Goal: Transaction & Acquisition: Purchase product/service

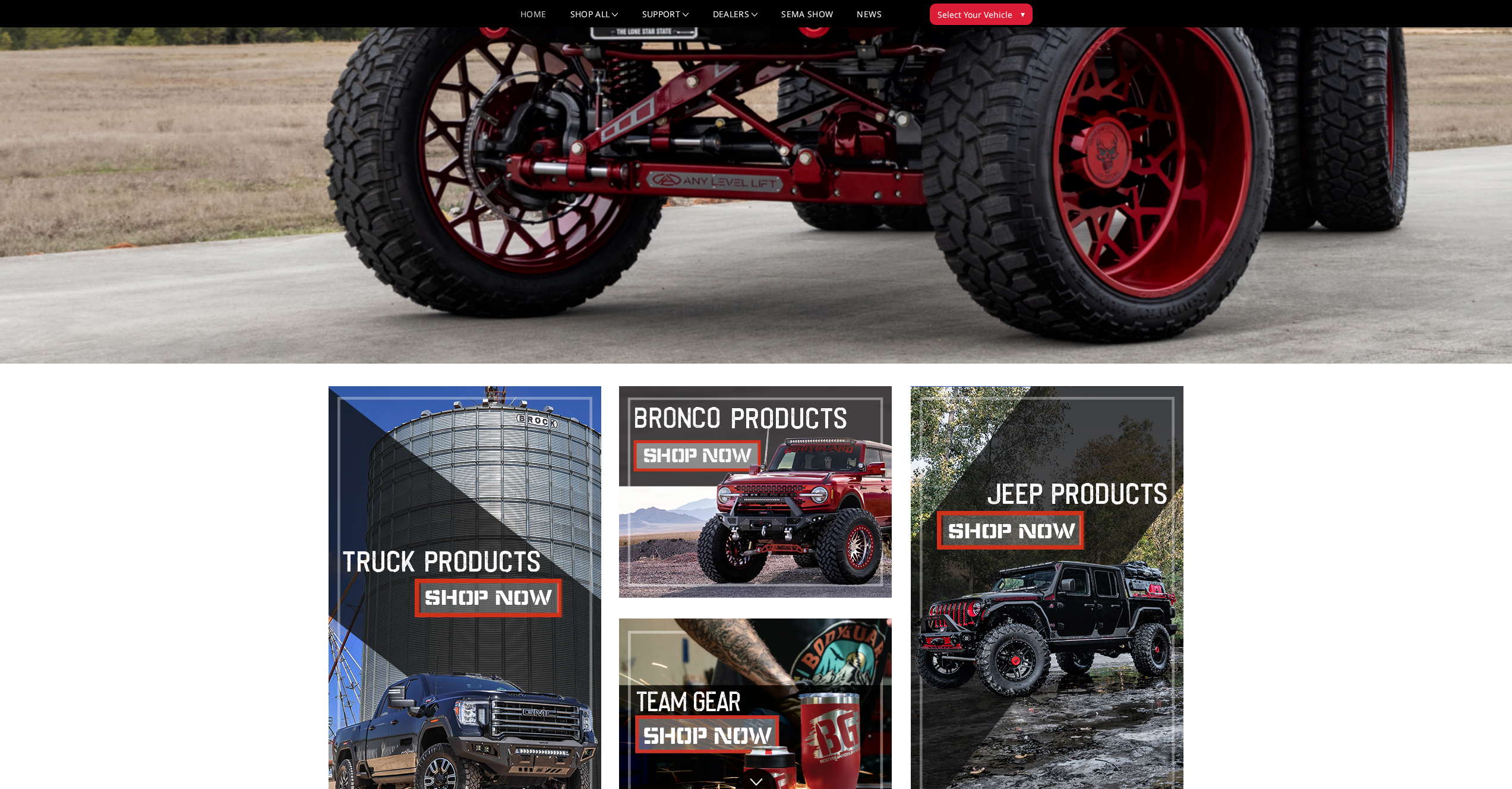
scroll to position [581, 0]
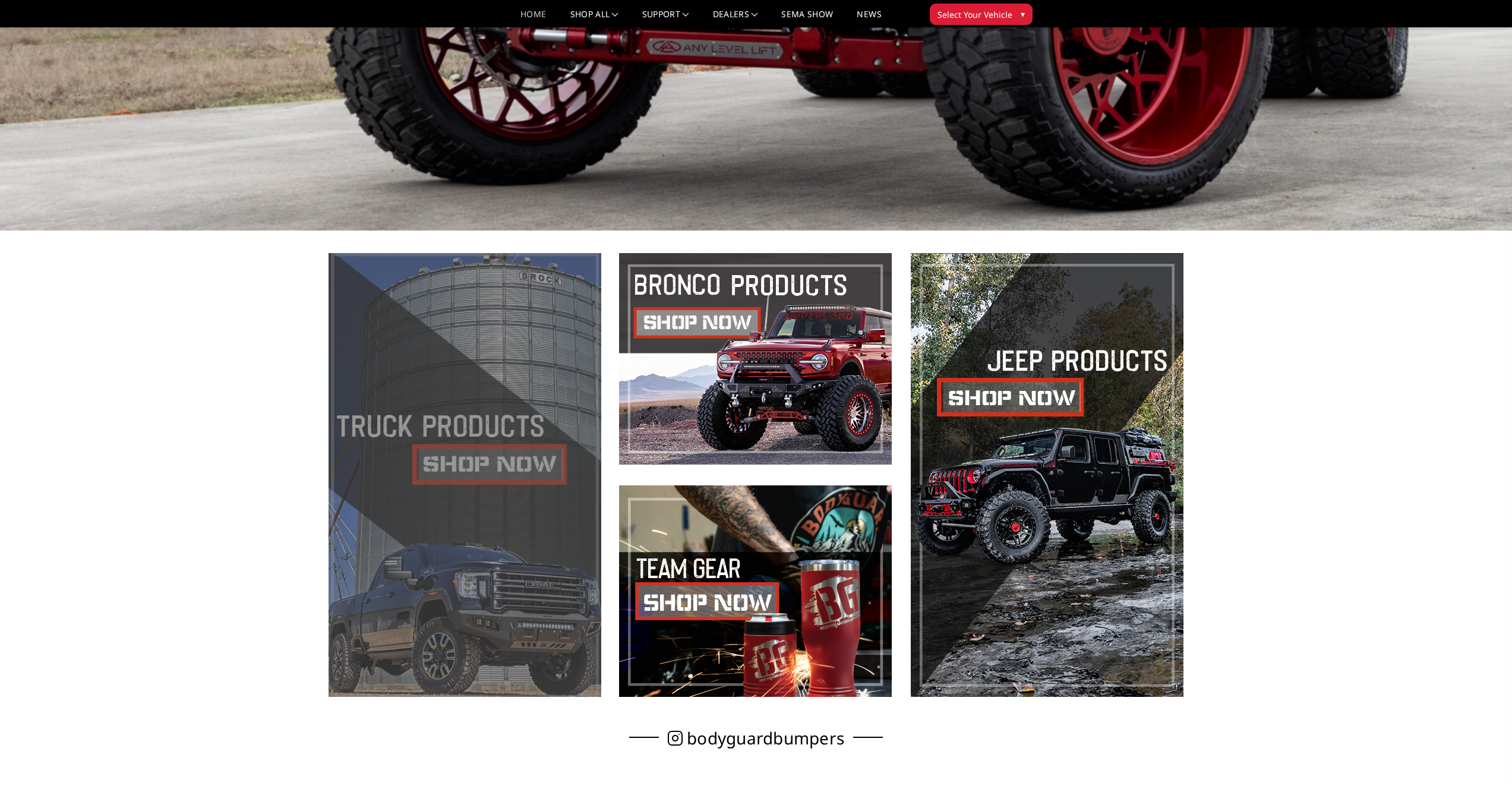
click at [450, 457] on span at bounding box center [465, 474] width 273 height 444
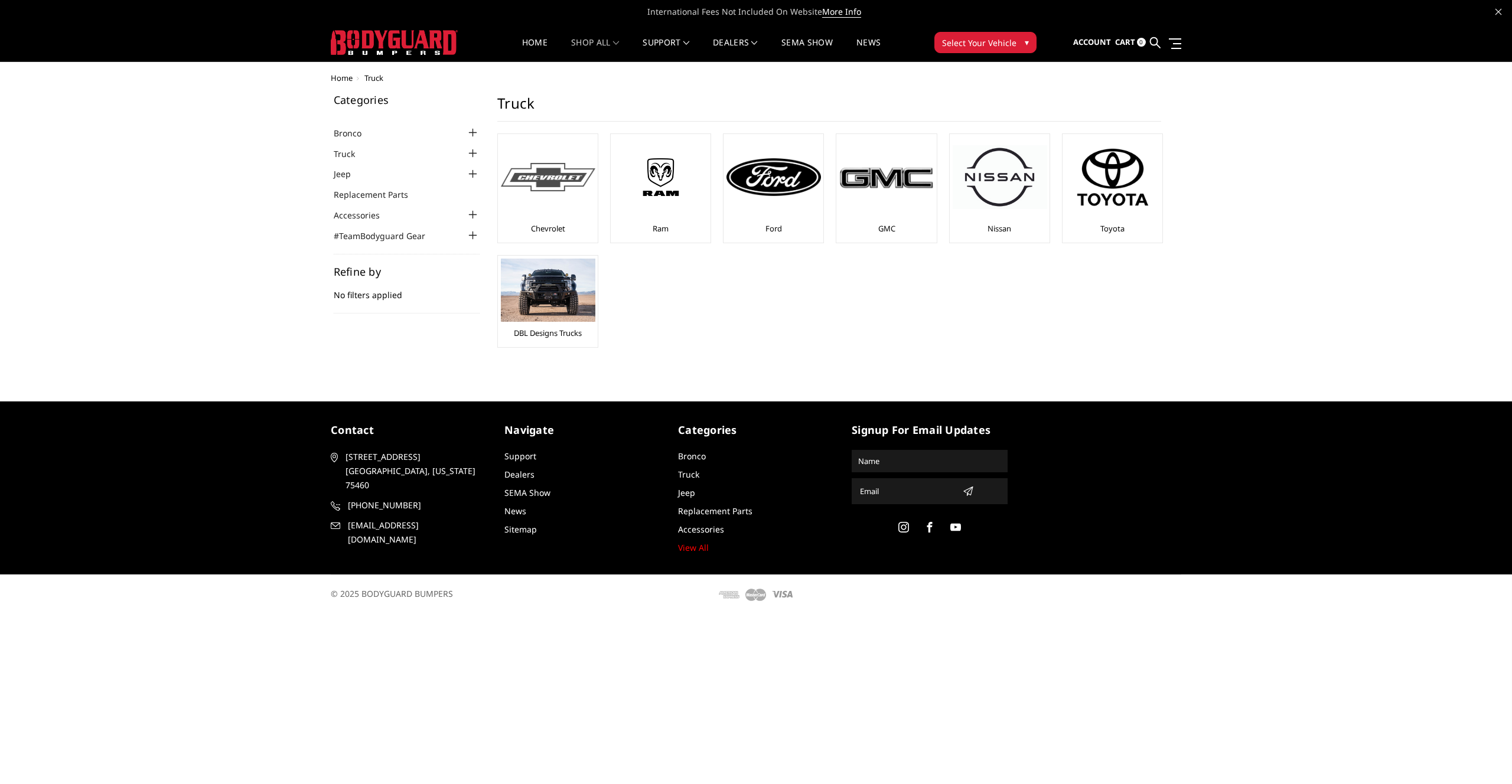
click at [575, 193] on div at bounding box center [548, 177] width 94 height 80
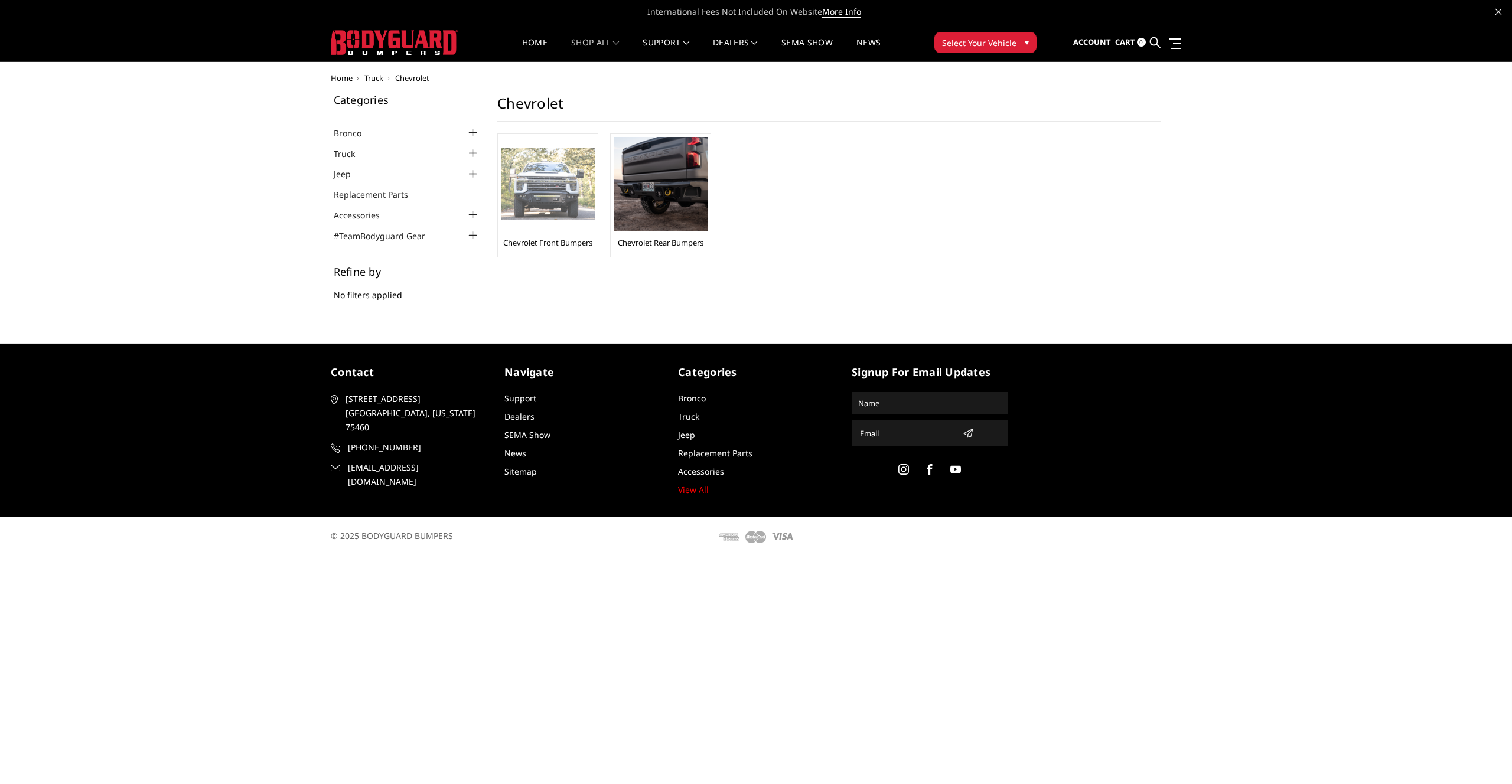
click at [571, 186] on img at bounding box center [548, 185] width 94 height 73
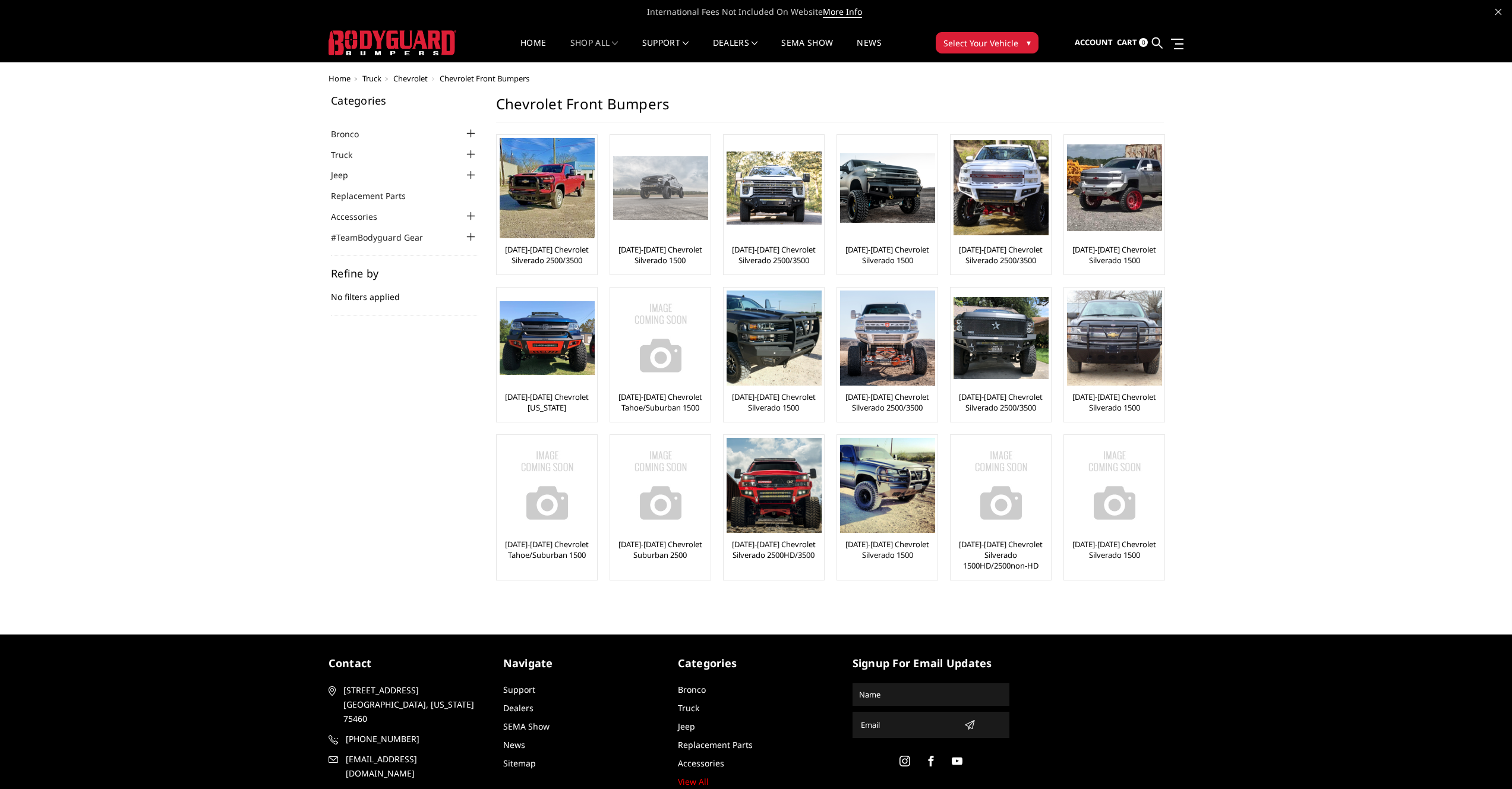
click at [680, 248] on link "[DATE]-[DATE] Chevrolet Silverado 1500" at bounding box center [660, 255] width 95 height 21
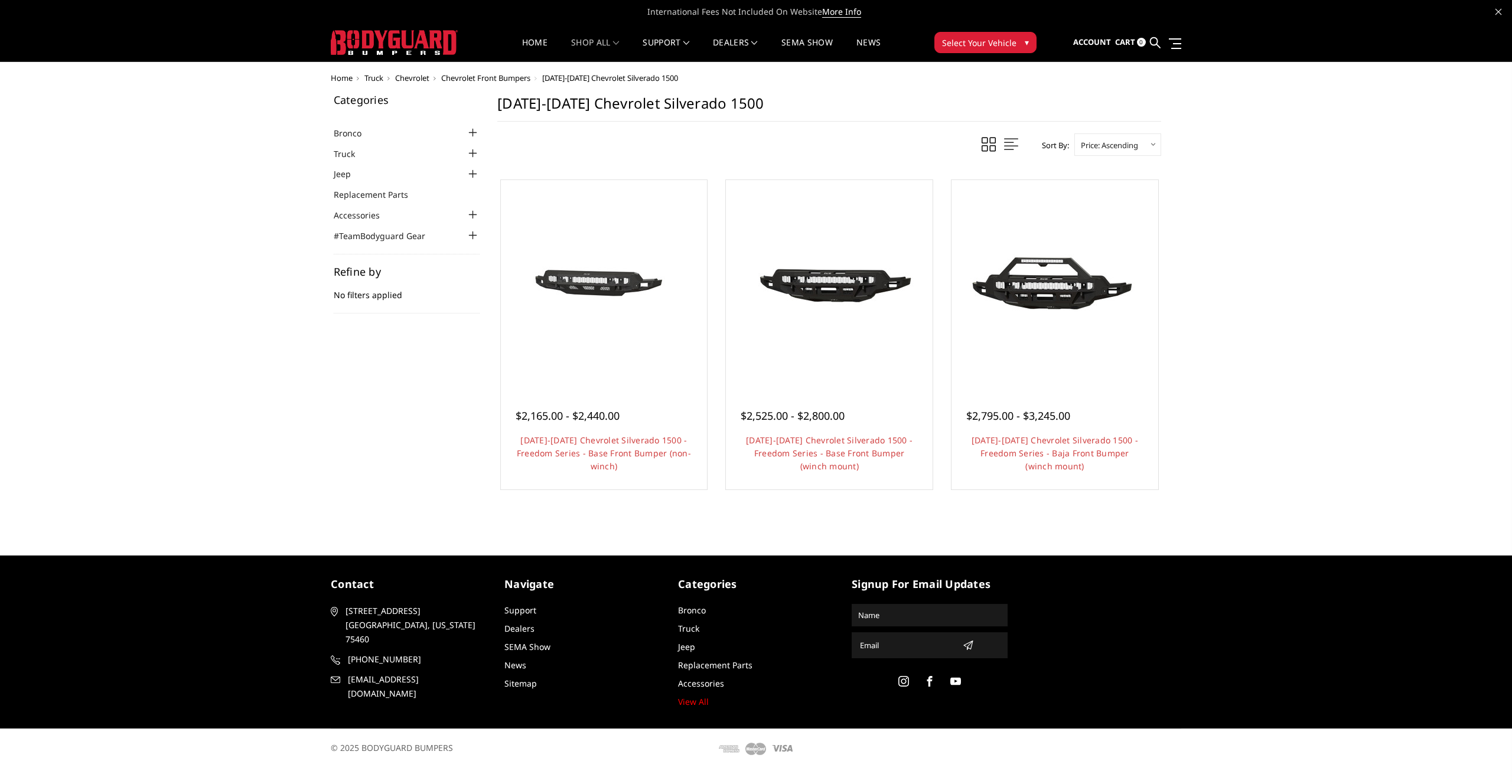
click at [1263, 256] on div "Home Truck Chevrolet Chevrolet Front Bumpers 2022-2025 Chevrolet Silverado 1500…" at bounding box center [756, 299] width 1512 height 452
click at [417, 380] on div "Categories Bronco 2021-2025 Bronco Front 2021-2025 Bronco Rear 2021-2025 Bronco…" at bounding box center [756, 309] width 863 height 431
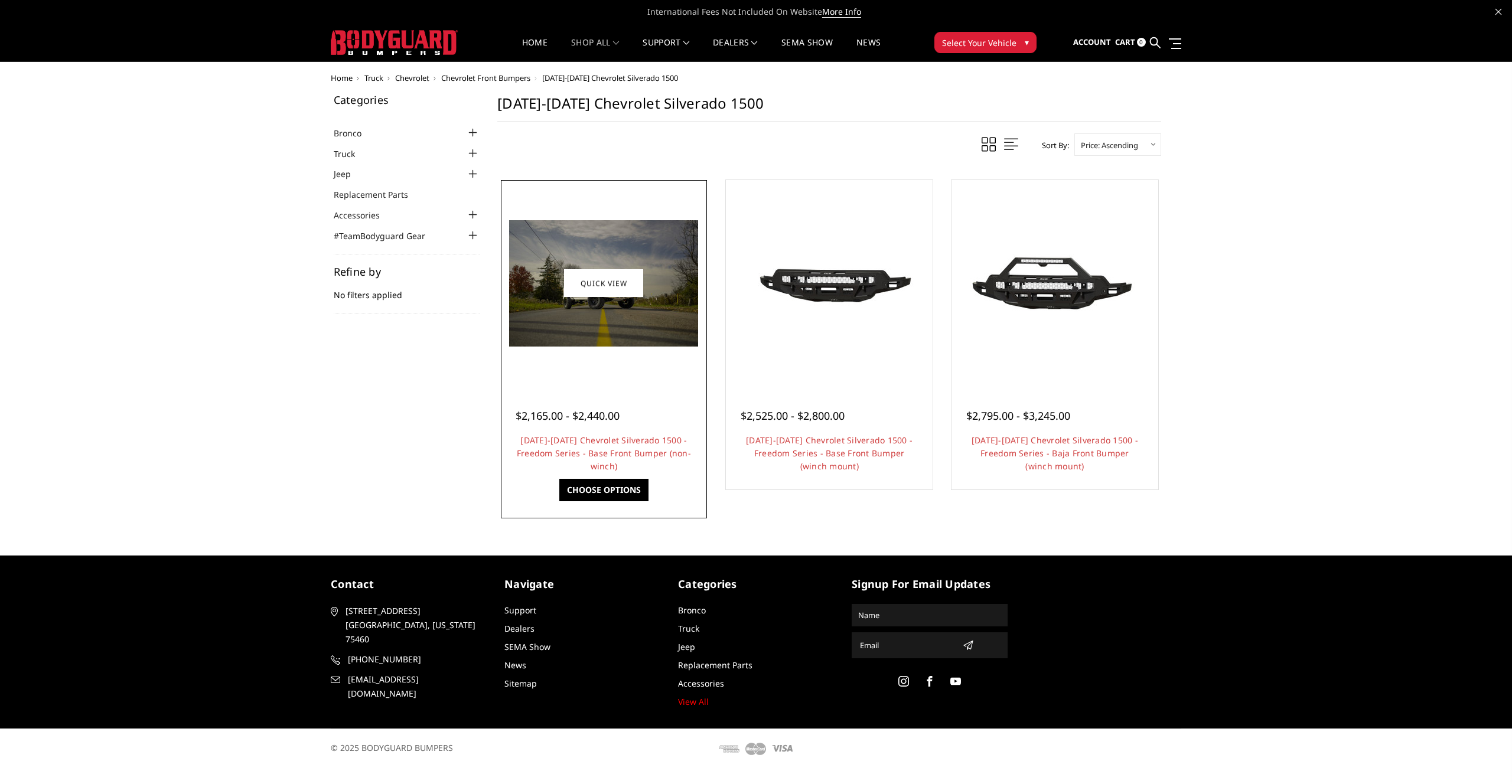
click at [553, 432] on div "$2,165.00 - $2,440.00 2022-2025 Chevrolet Silverado 1500 - Freedom Series - Bas…" at bounding box center [604, 435] width 201 height 103
click at [626, 434] on link "2022-2025 Chevrolet Silverado 1500 - Freedom Series - Base Front Bumper (non-wi…" at bounding box center [604, 453] width 174 height 37
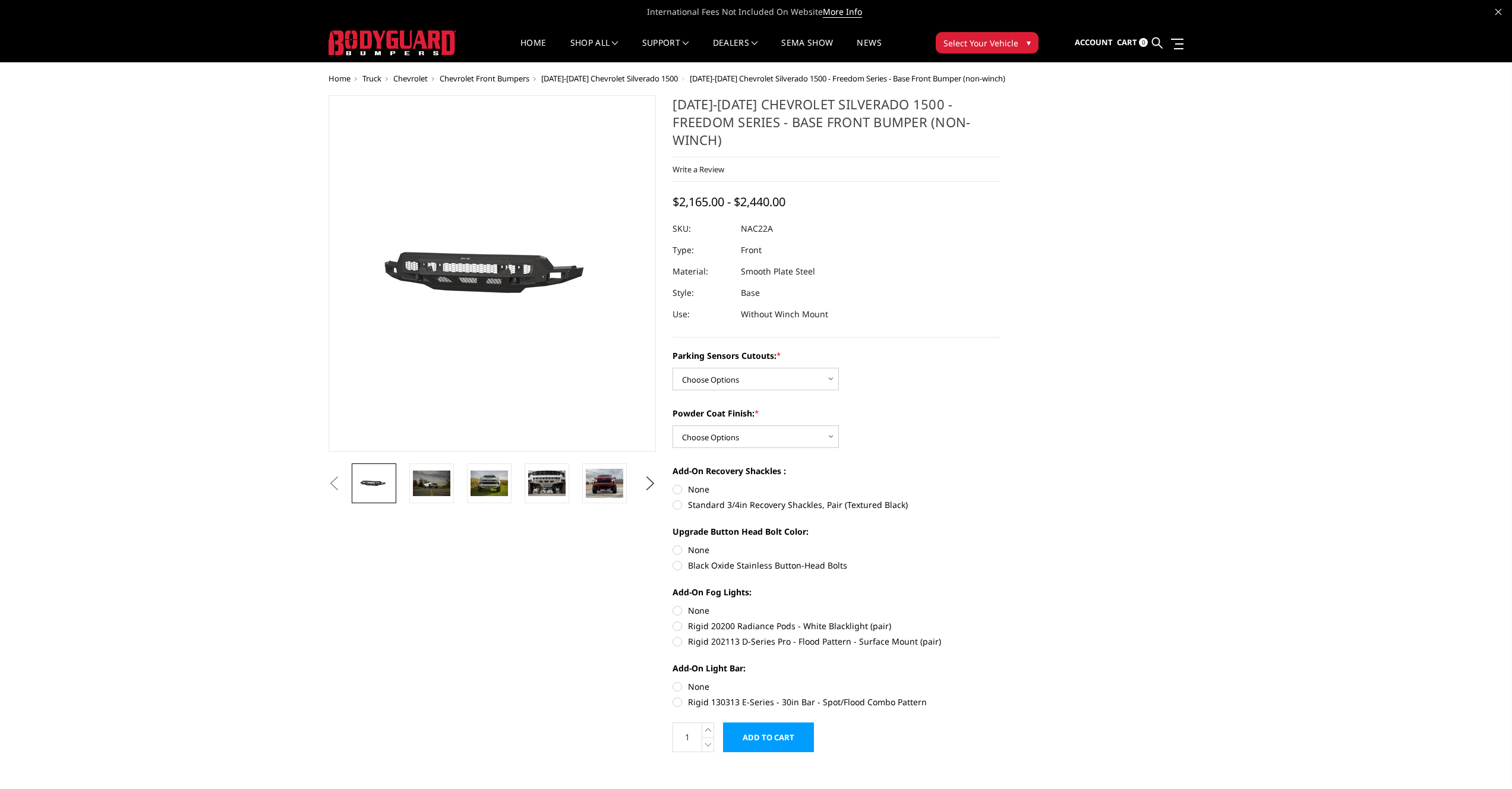
click at [511, 476] on li at bounding box center [493, 483] width 57 height 40
click at [505, 476] on img at bounding box center [490, 483] width 38 height 25
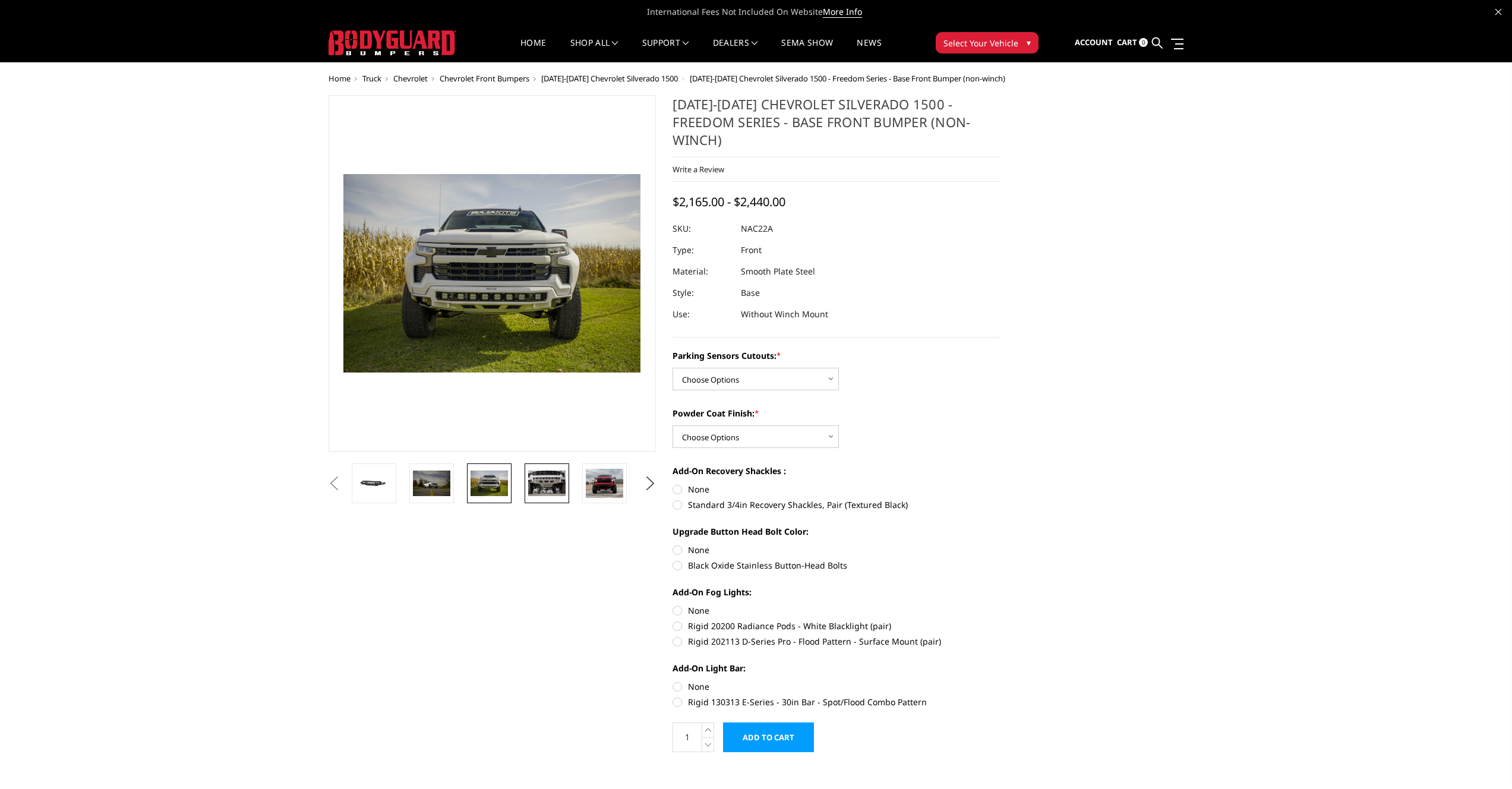
click at [553, 480] on img at bounding box center [547, 483] width 38 height 25
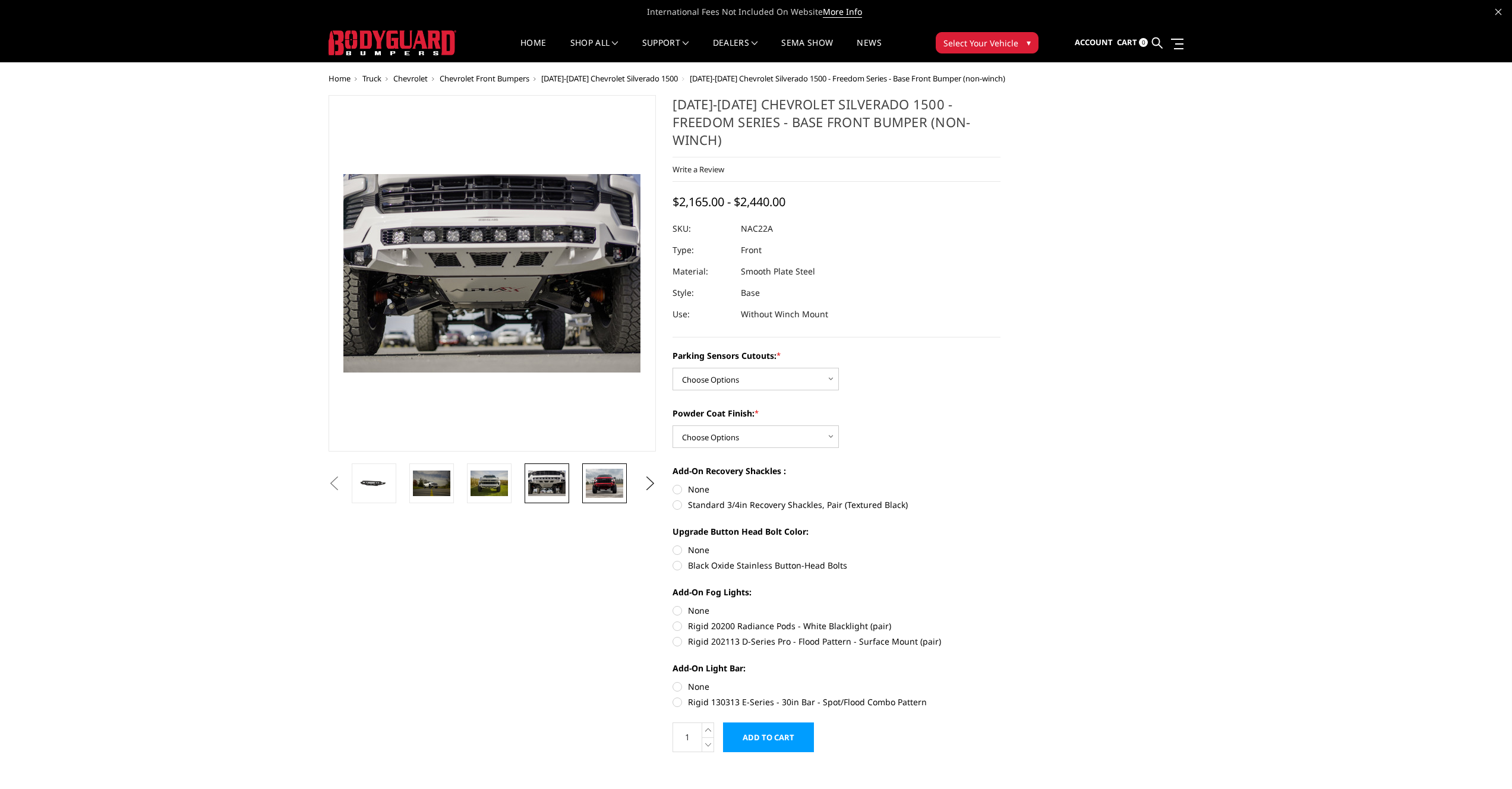
click at [599, 480] on img at bounding box center [605, 483] width 38 height 29
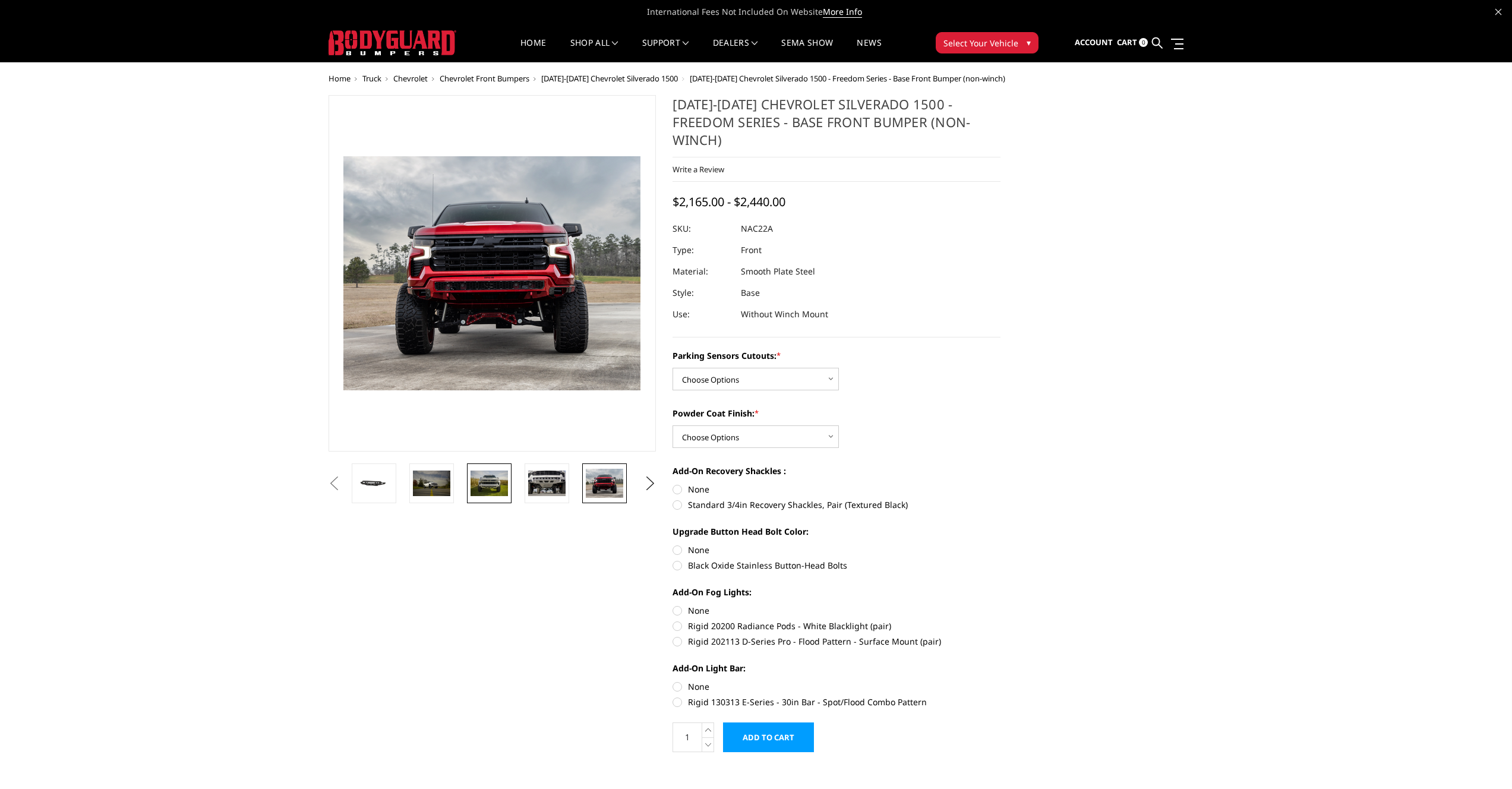
click at [483, 478] on img at bounding box center [490, 483] width 38 height 25
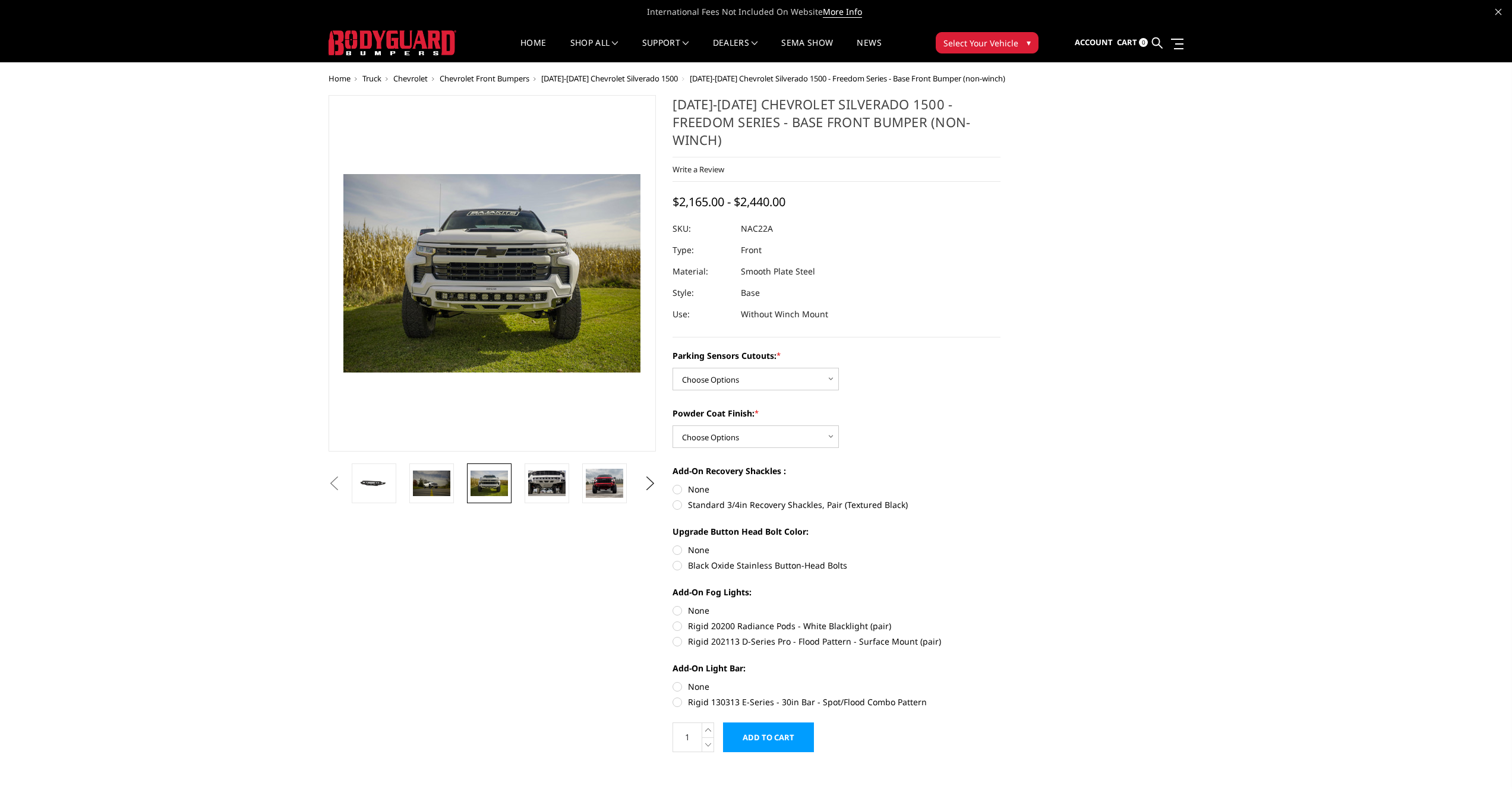
click at [928, 372] on div "Parking Sensors Cutouts: * Choose Options Yes - I have parking sensors No - I d…" at bounding box center [836, 370] width 328 height 41
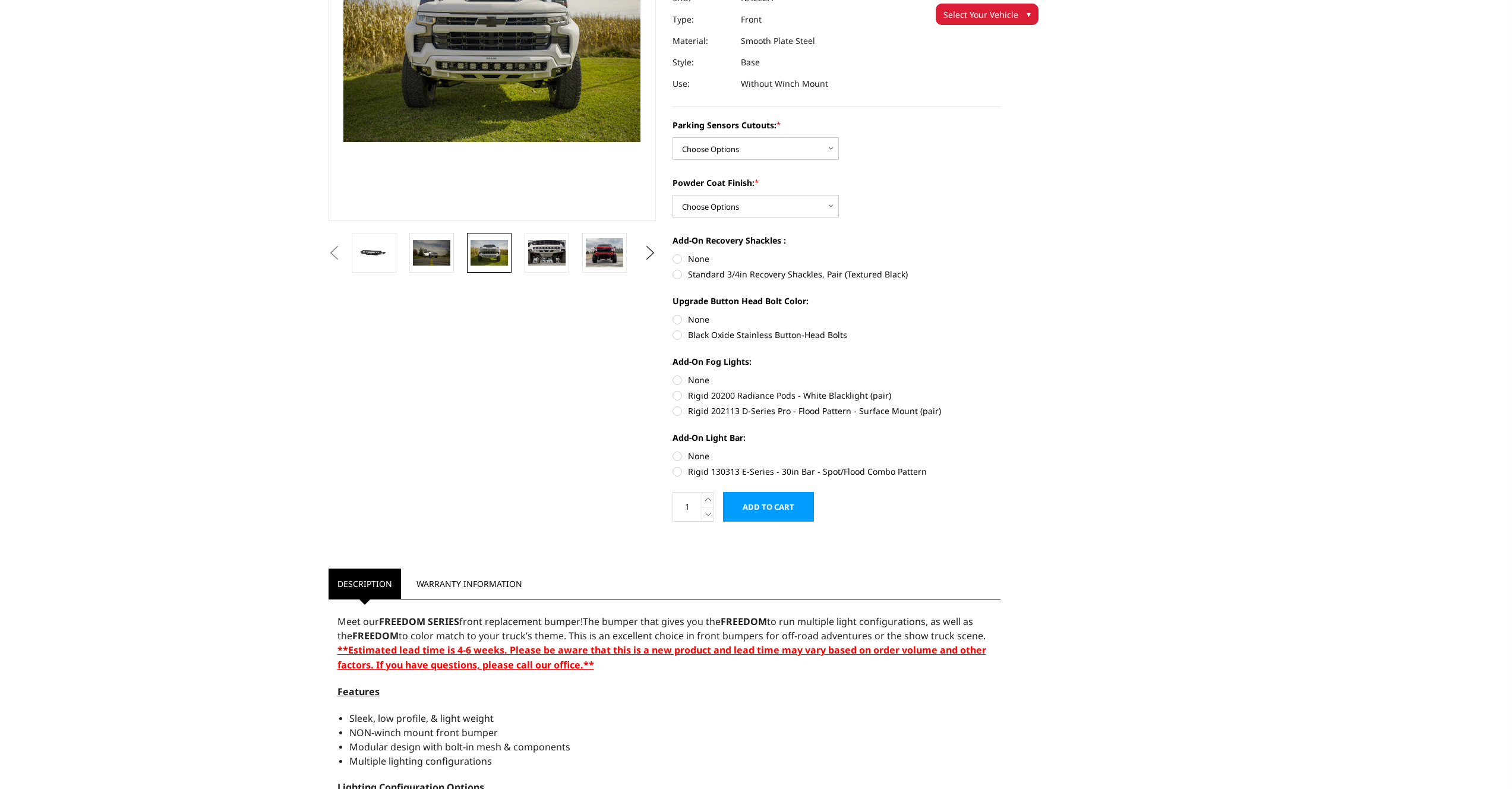
scroll to position [228, 0]
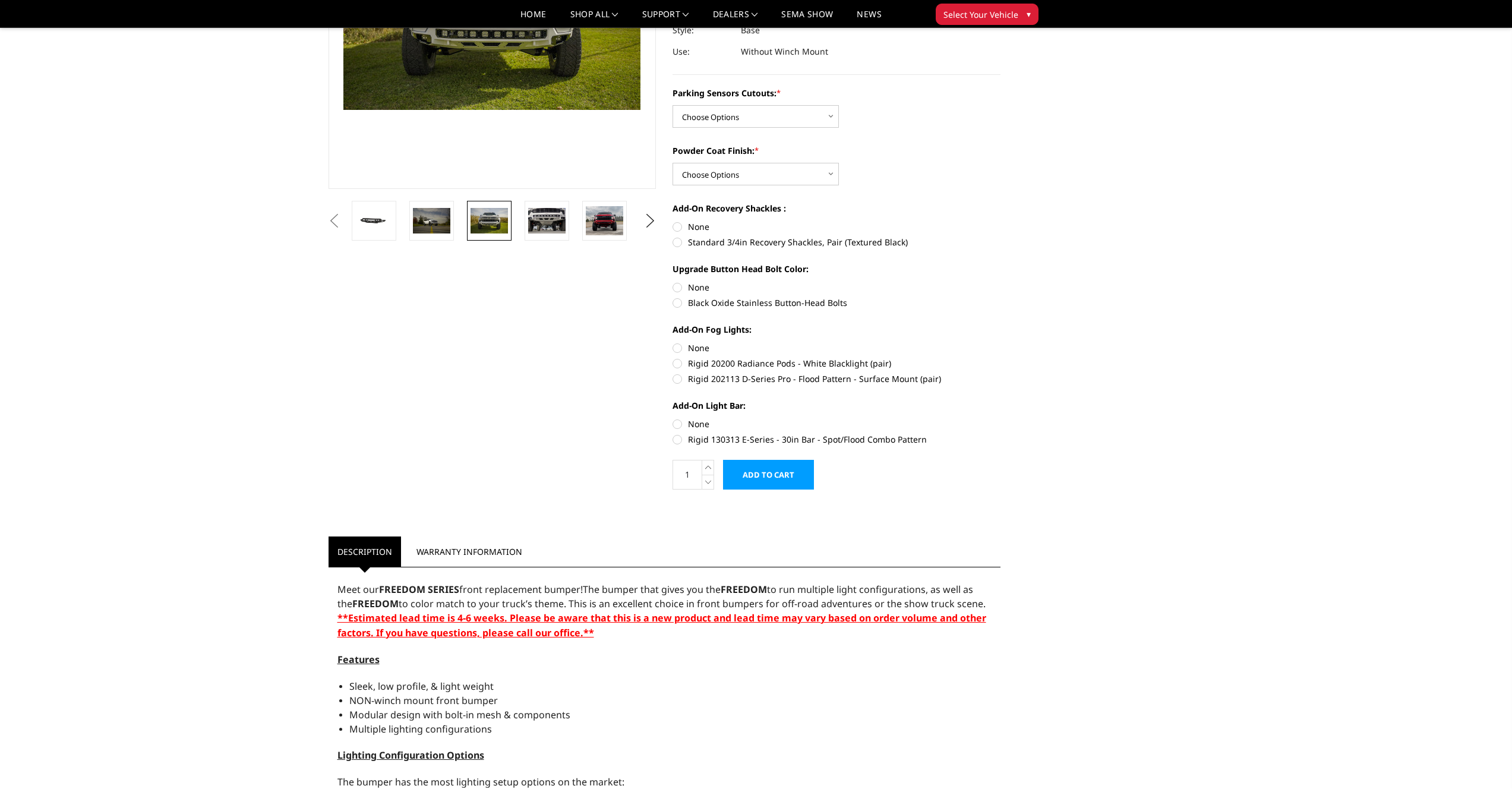
click at [675, 357] on label "Rigid 20200 Radiance Pods - White Blacklight (pair)" at bounding box center [836, 364] width 328 height 13
click at [1001, 342] on input "Rigid 20200 Radiance Pods - White Blacklight (pair)" at bounding box center [1001, 341] width 1 height 1
radio input "true"
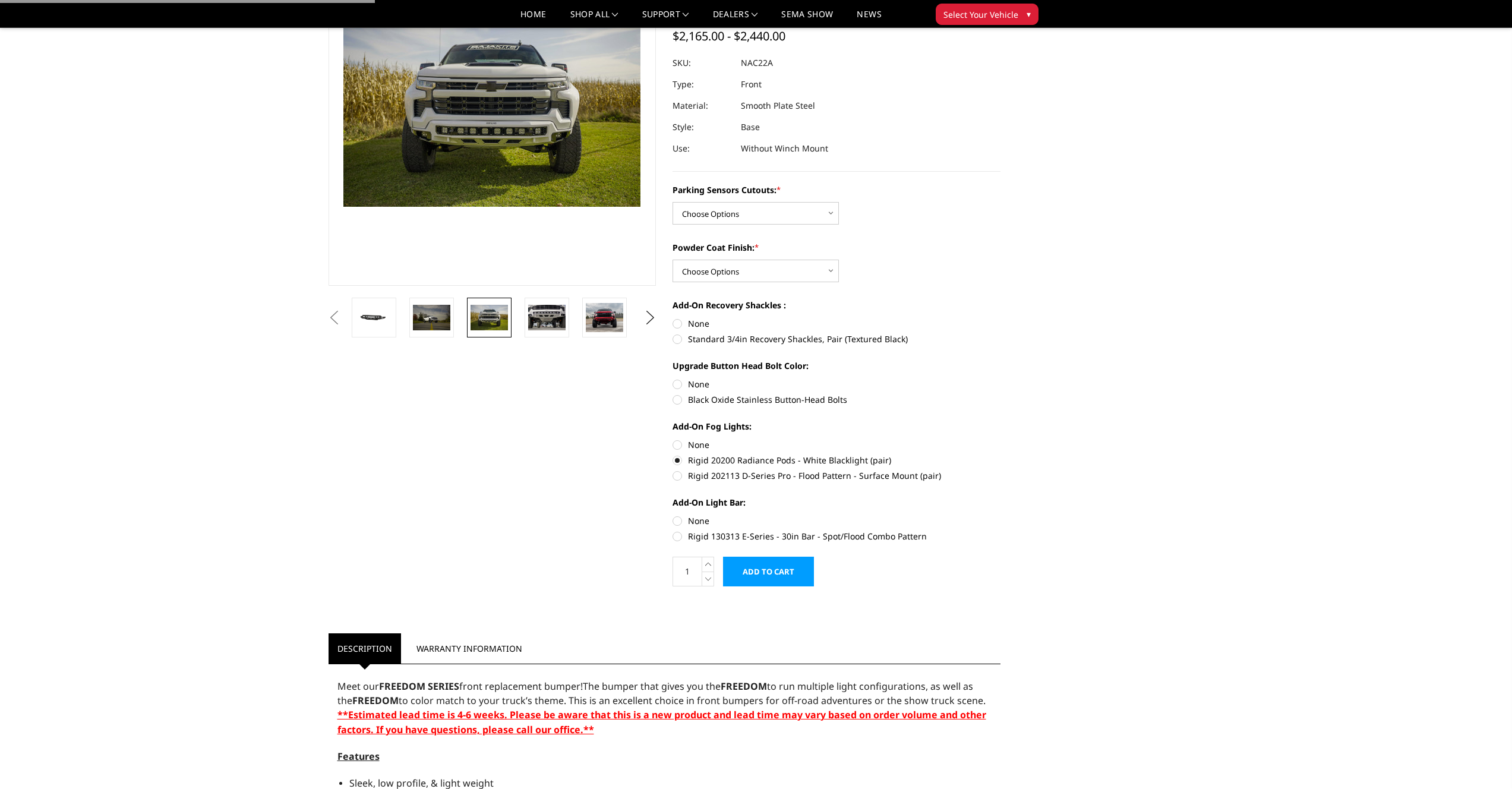
scroll to position [0, 0]
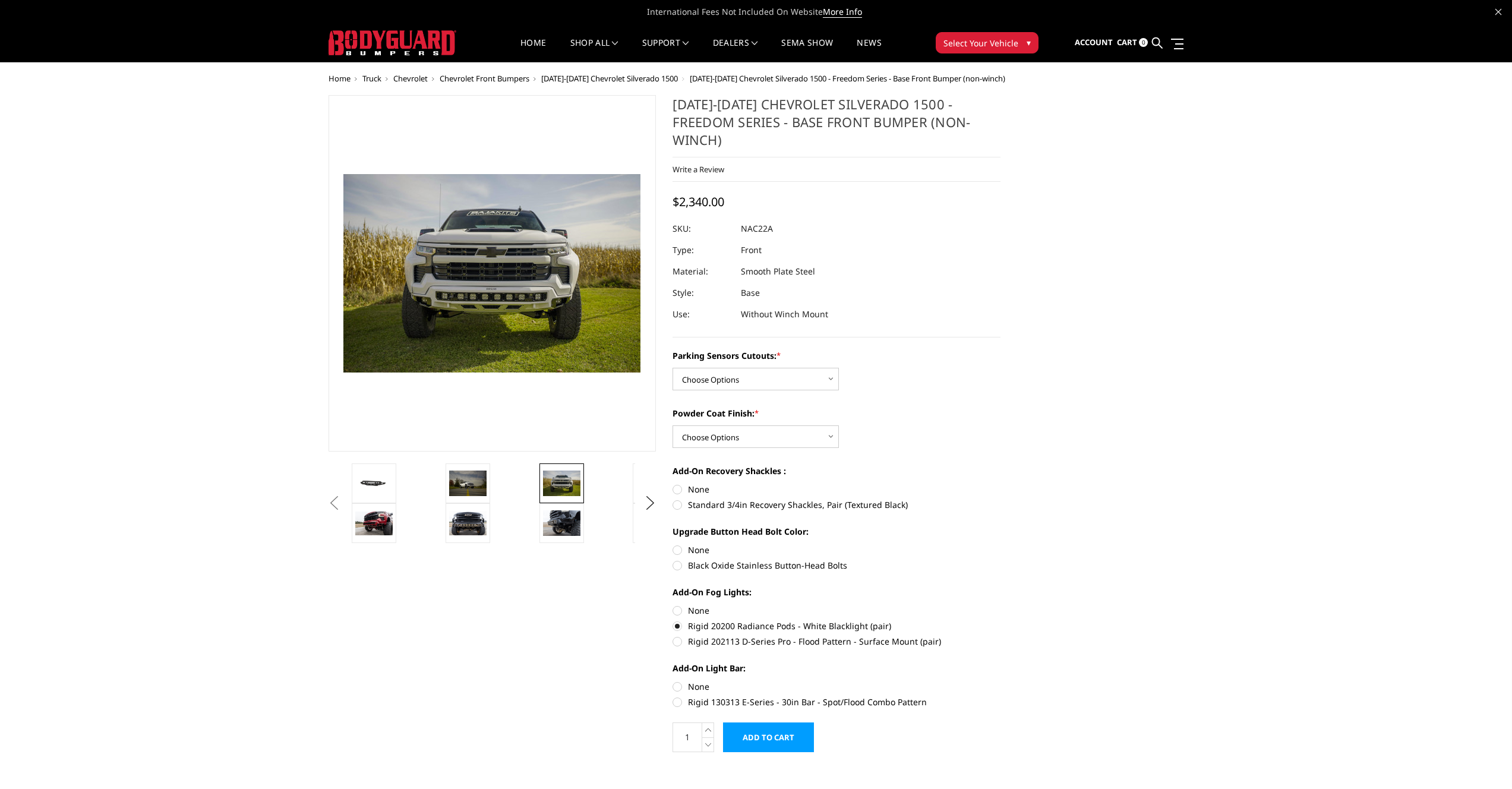
click at [700, 635] on label "Rigid 202113 D-Series Pro - Flood Pattern - Surface Mount (pair)" at bounding box center [836, 642] width 328 height 13
click at [1001, 620] on input "Rigid 202113 D-Series Pro - Flood Pattern - Surface Mount (pair)" at bounding box center [1001, 619] width 1 height 1
radio input "true"
click at [706, 619] on label "Rigid 20200 Radiance Pods - White Blacklight (pair)" at bounding box center [836, 625] width 328 height 13
click at [1001, 605] on input "Rigid 20200 Radiance Pods - White Blacklight (pair)" at bounding box center [1001, 604] width 1 height 1
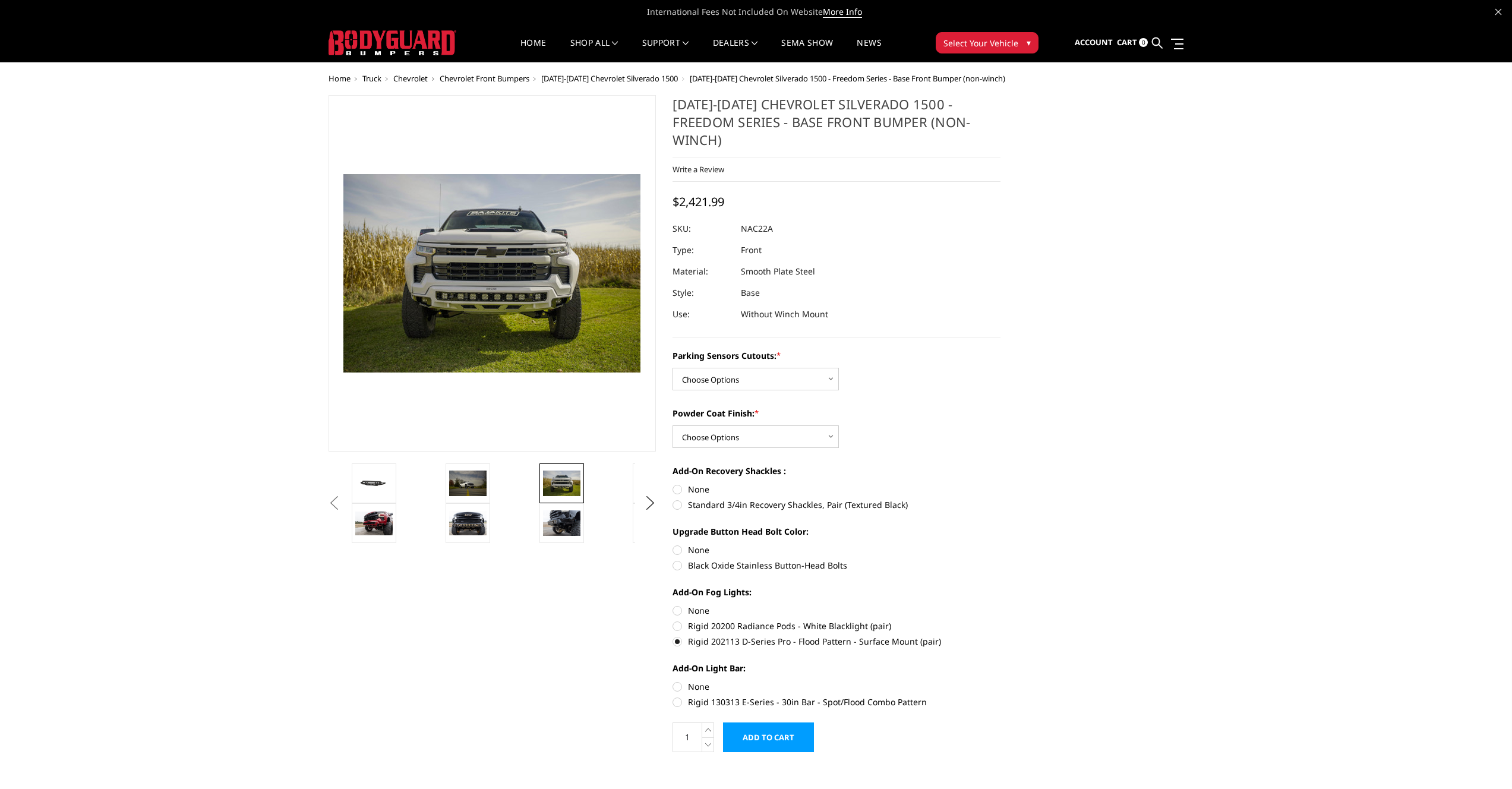
radio input "true"
click at [555, 524] on img at bounding box center [562, 523] width 38 height 25
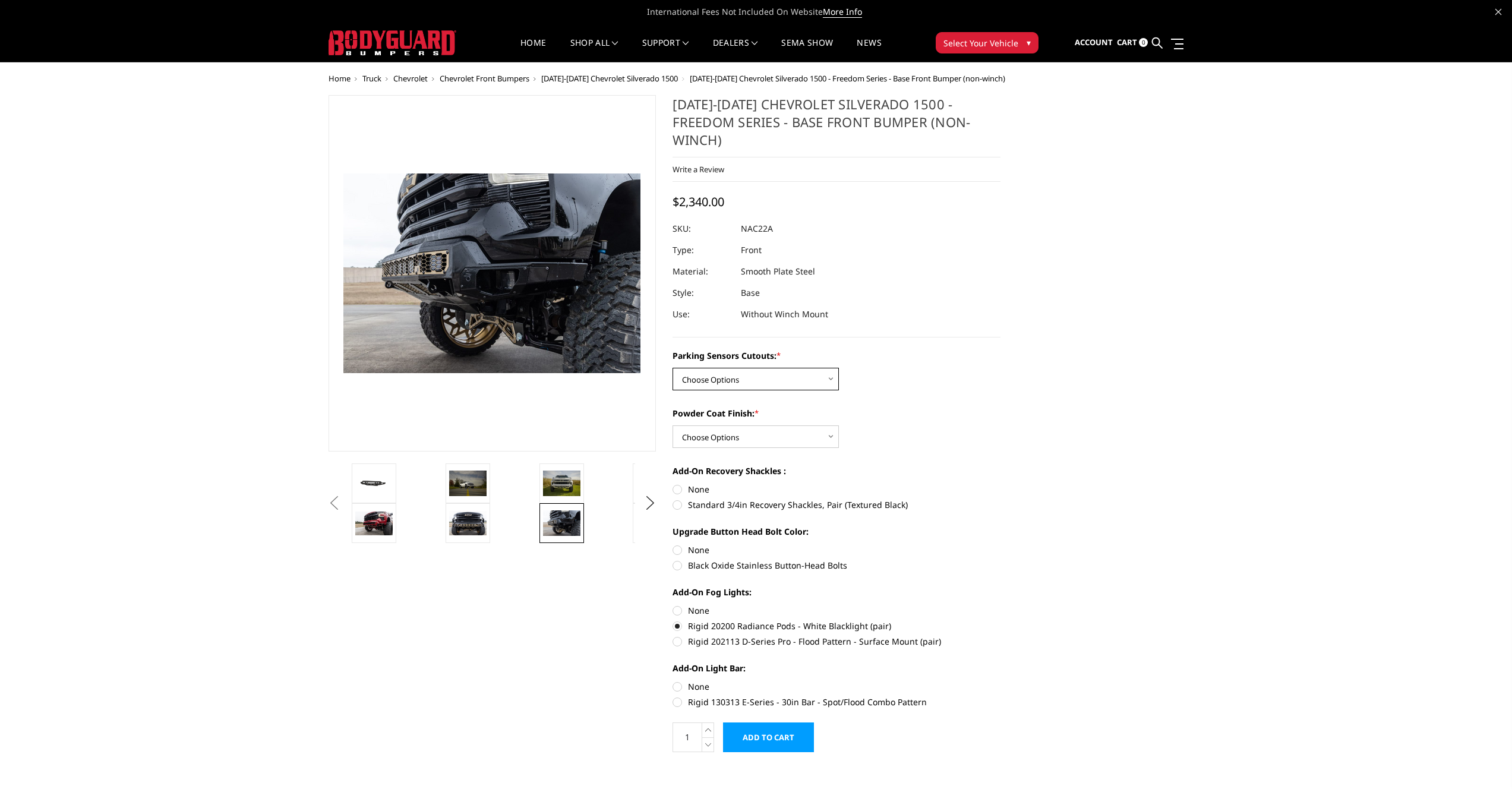
click at [725, 368] on select "Choose Options Yes - I have parking sensors No - I do NOT have parking sensors" at bounding box center [756, 379] width 166 height 22
select select "4361"
click at [728, 407] on div "Powder Coat Finish: * Choose Options Bare Metal Textured Black Powder Coat" at bounding box center [836, 427] width 328 height 41
click at [730, 425] on select "Choose Options Bare Metal Textured Black Powder Coat" at bounding box center [756, 436] width 166 height 22
click at [735, 425] on select "Choose Options Bare Metal Textured Black Powder Coat" at bounding box center [756, 436] width 166 height 22
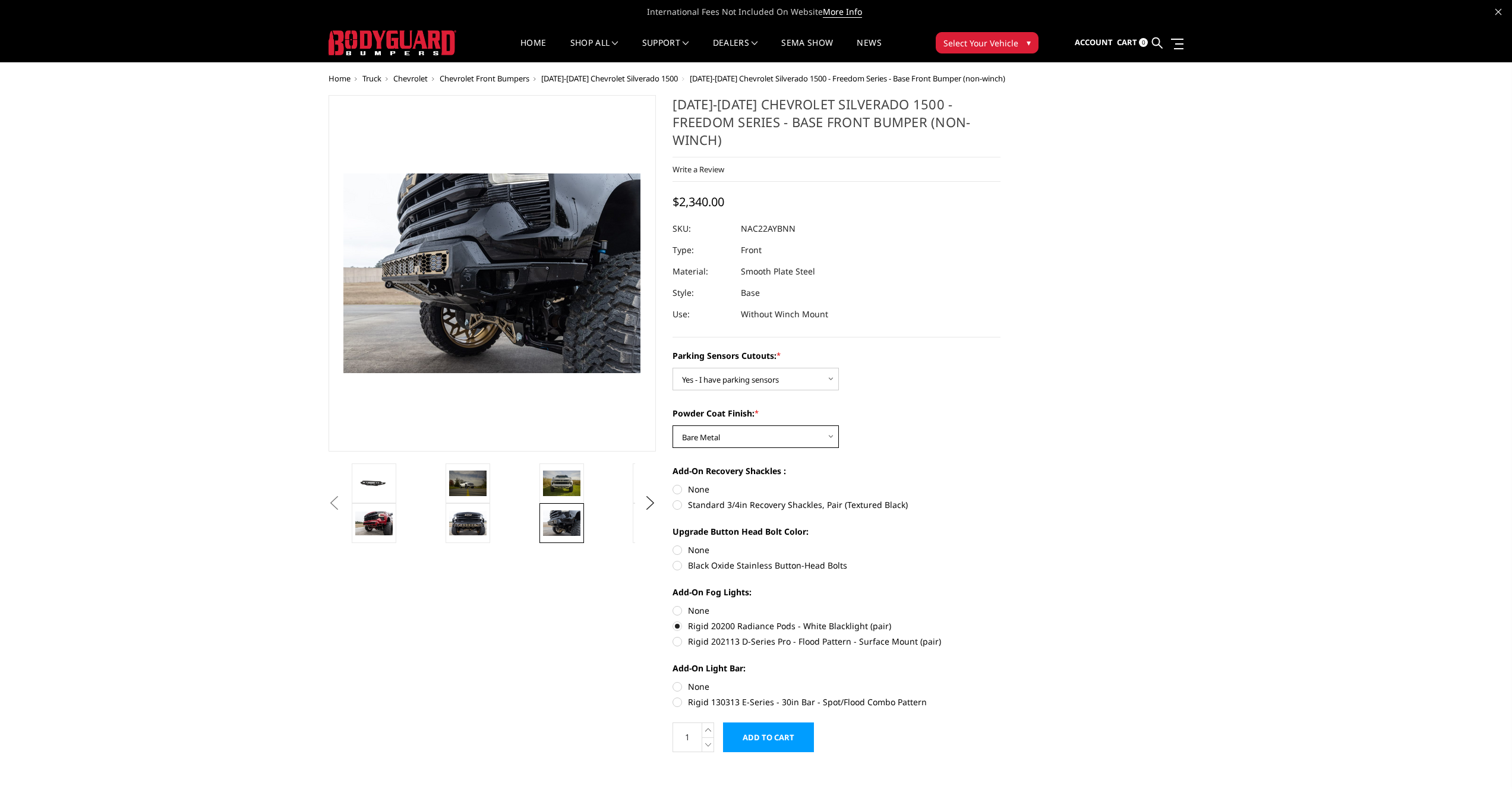
select select "4371"
click at [878, 433] on div "Parking Sensors Cutouts: * Choose Options Yes - I have parking sensors No - I d…" at bounding box center [836, 527] width 328 height 357
click at [879, 424] on div "Powder Coat Finish: * Choose Options Bare Metal Textured Black Powder Coat" at bounding box center [836, 427] width 328 height 41
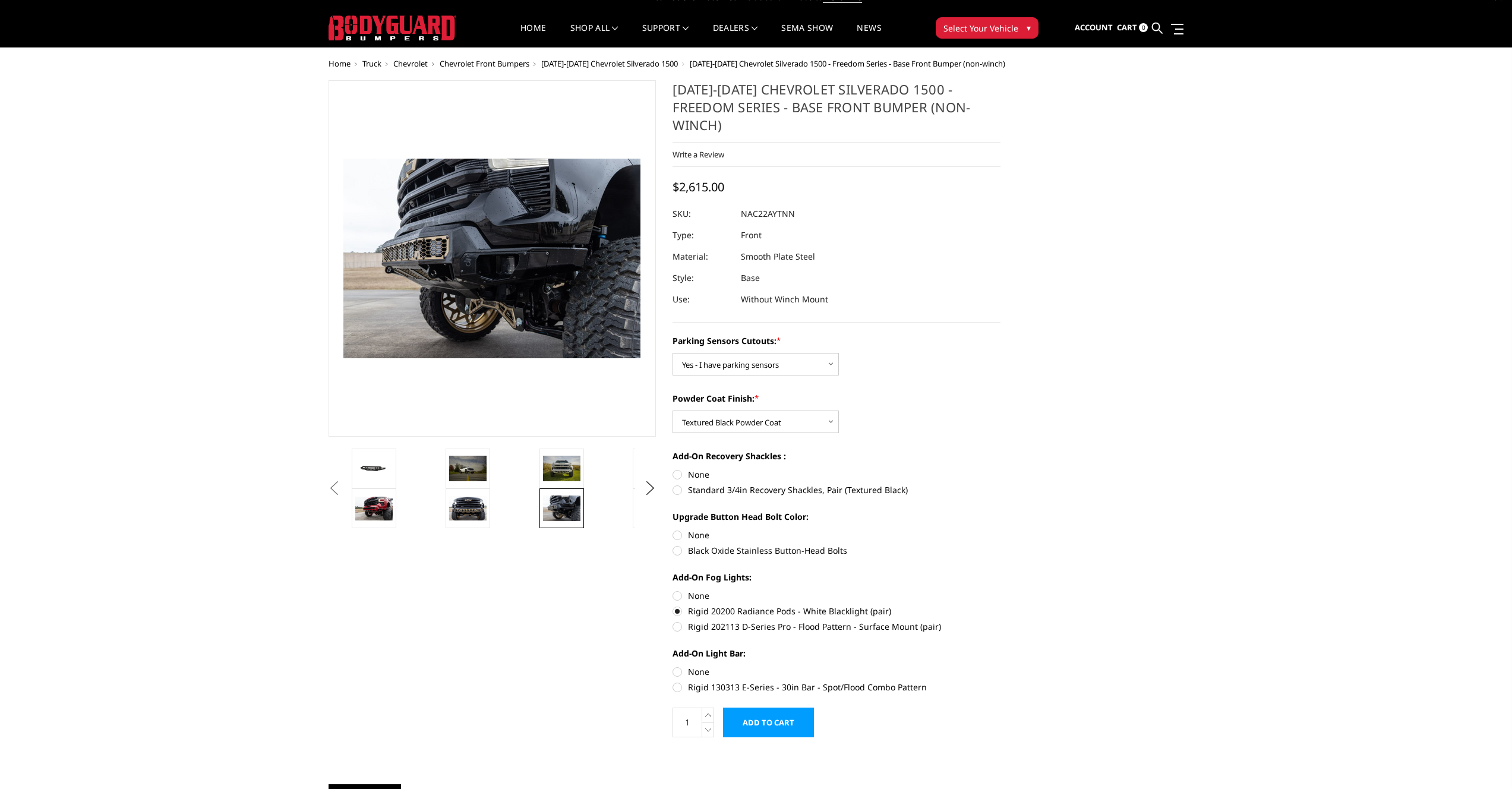
scroll to position [16, 0]
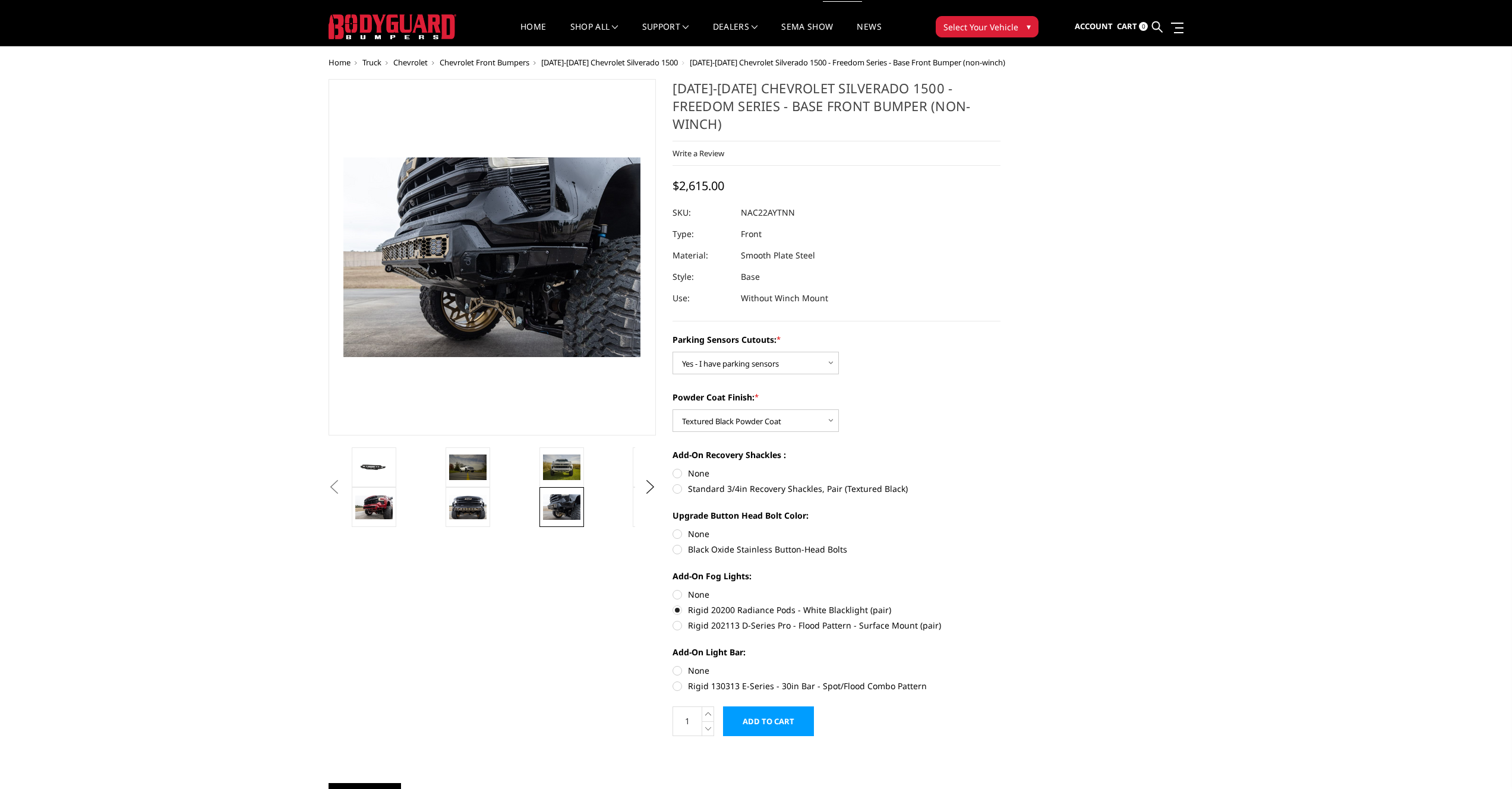
click at [764, 483] on label "Standard 3/4in Recovery Shackles, Pair (Textured Black)" at bounding box center [836, 489] width 328 height 13
click at [1001, 467] on input "Standard 3/4in Recovery Shackles, Pair (Textured Black)" at bounding box center [1001, 467] width 1 height 1
radio input "true"
click at [691, 467] on label "None" at bounding box center [836, 474] width 328 height 13
click at [673, 467] on input "None" at bounding box center [673, 467] width 1 height 1
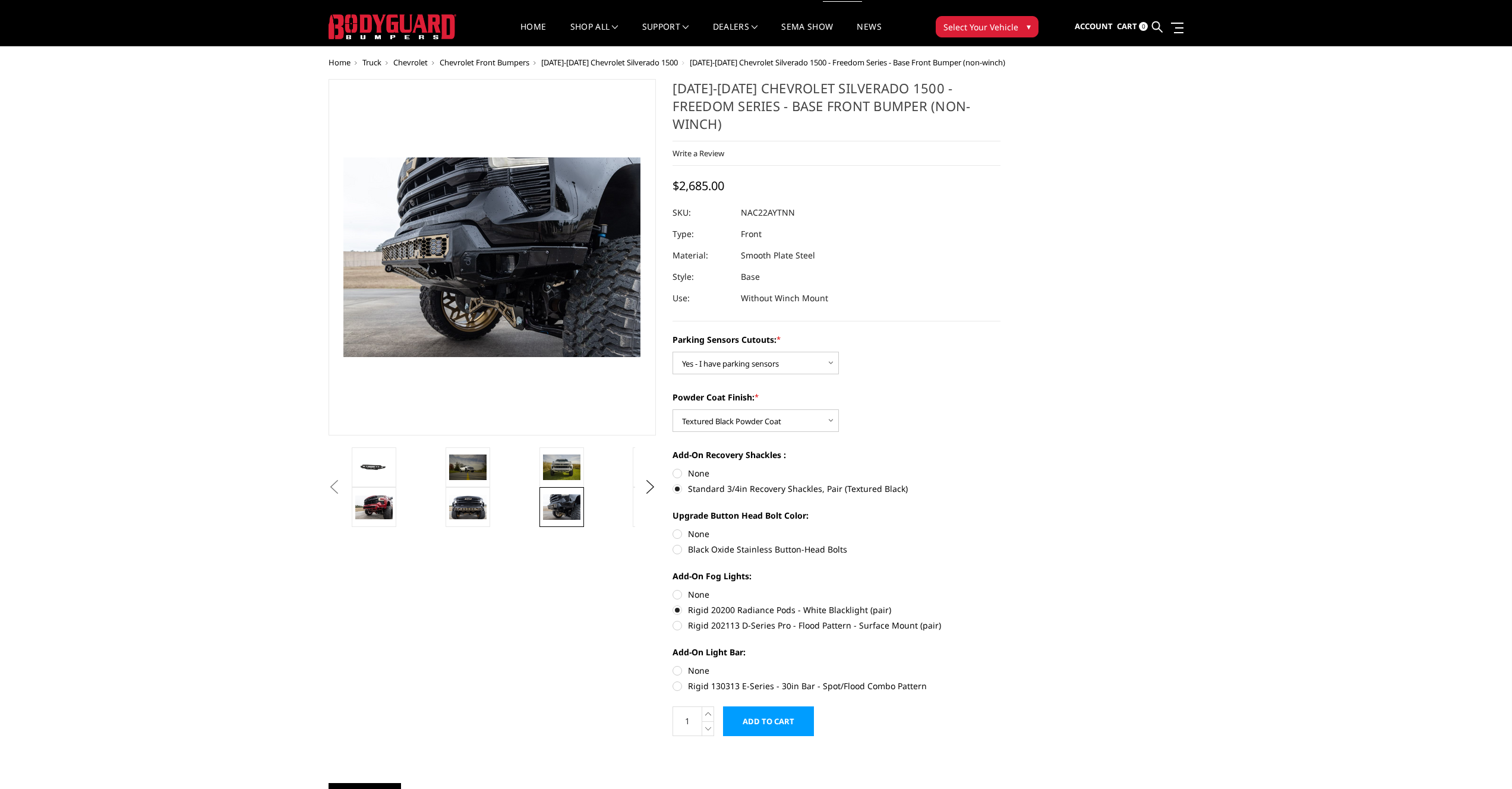
radio input "true"
click at [729, 543] on label "Black Oxide Stainless Button-Head Bolts" at bounding box center [836, 550] width 328 height 13
click at [1001, 528] on input "Black Oxide Stainless Button-Head Bolts" at bounding box center [1001, 527] width 1 height 1
radio input "true"
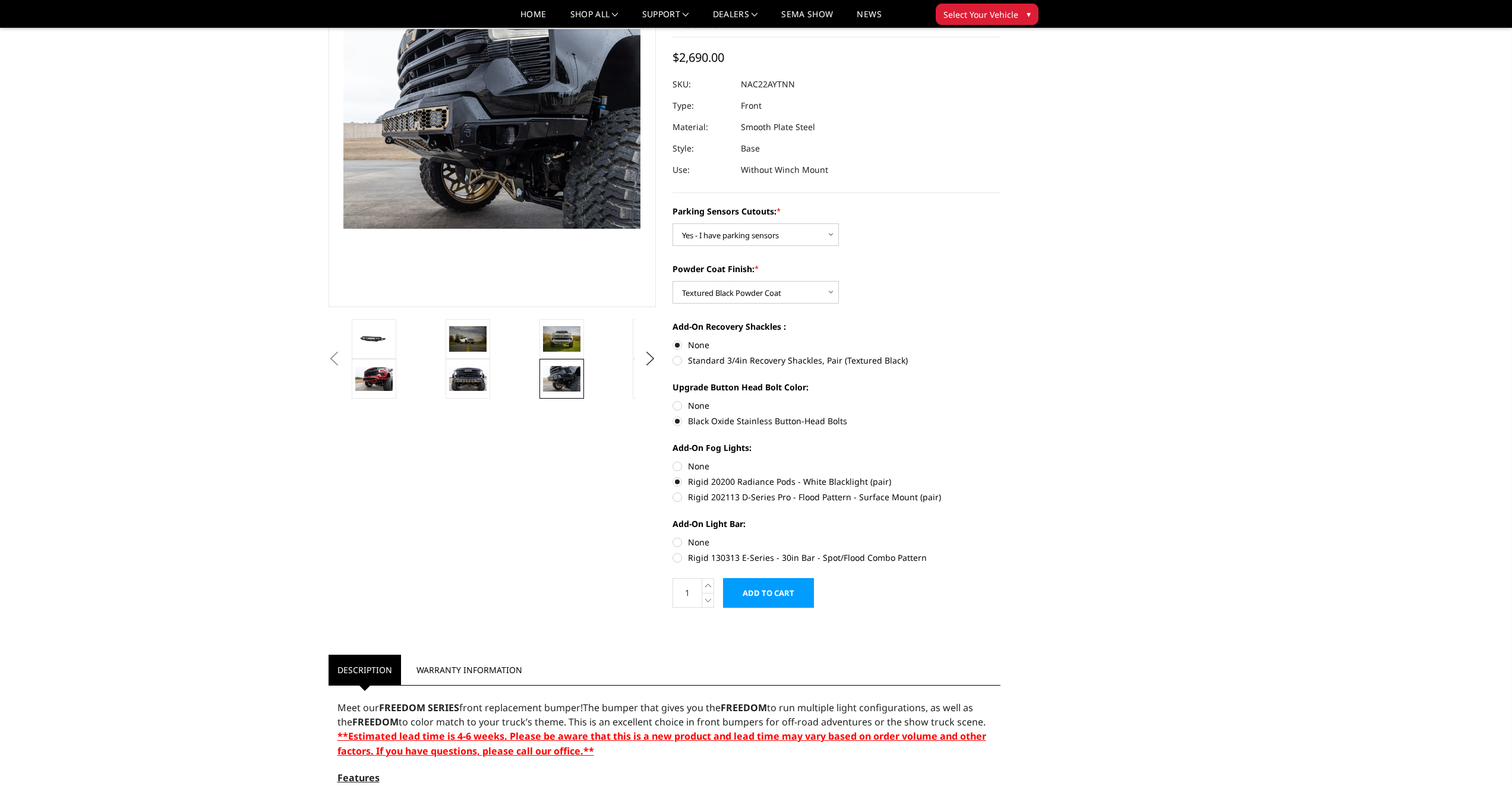
scroll to position [109, 0]
click at [808, 551] on label "Rigid 130313 E-Series - 30in Bar - Spot/Flood Combo Pattern" at bounding box center [836, 558] width 328 height 13
click at [1001, 536] on input "Rigid 130313 E-Series - 30in Bar - Spot/Flood Combo Pattern" at bounding box center [1001, 536] width 1 height 1
radio input "true"
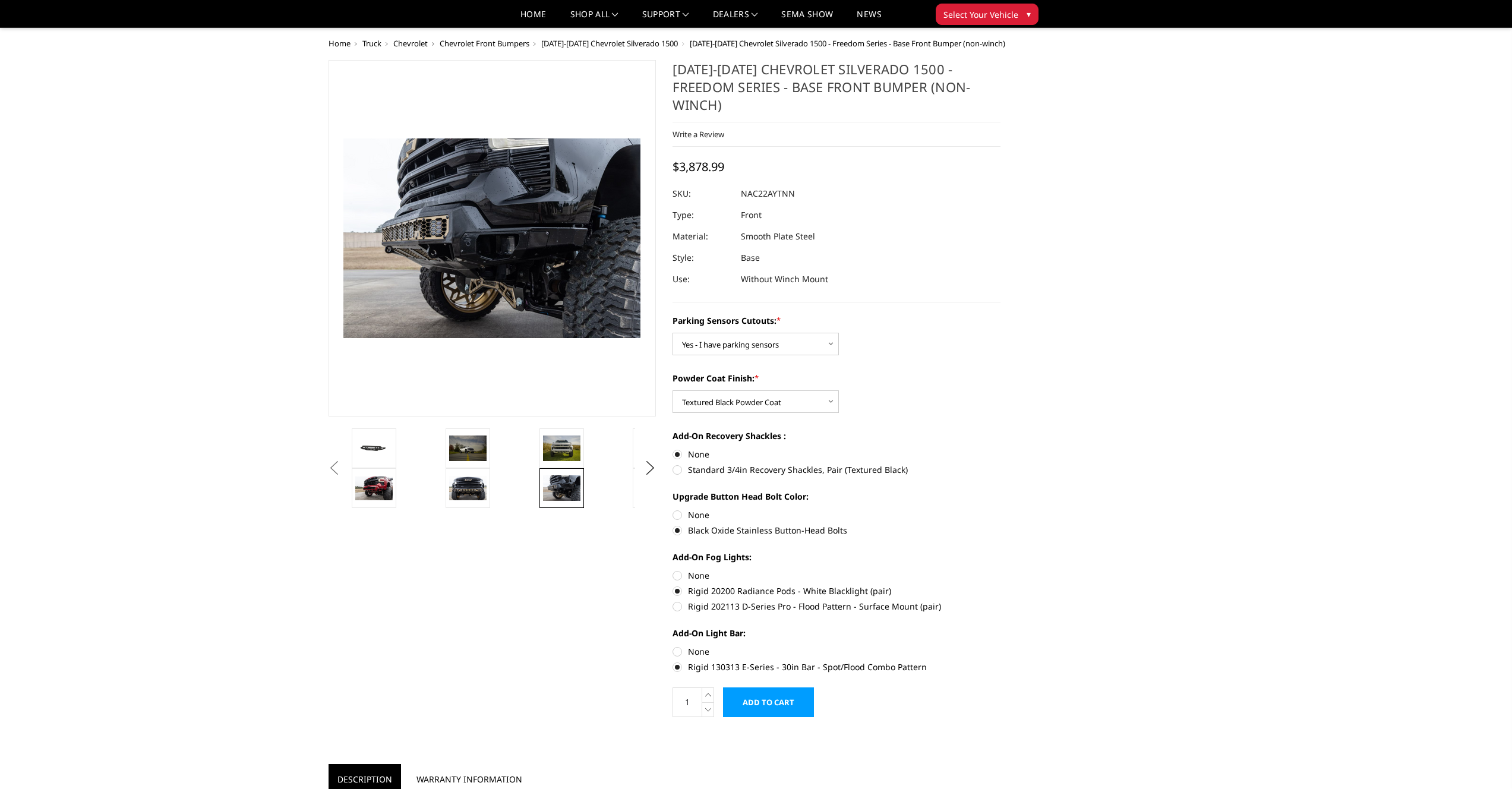
scroll to position [972, 0]
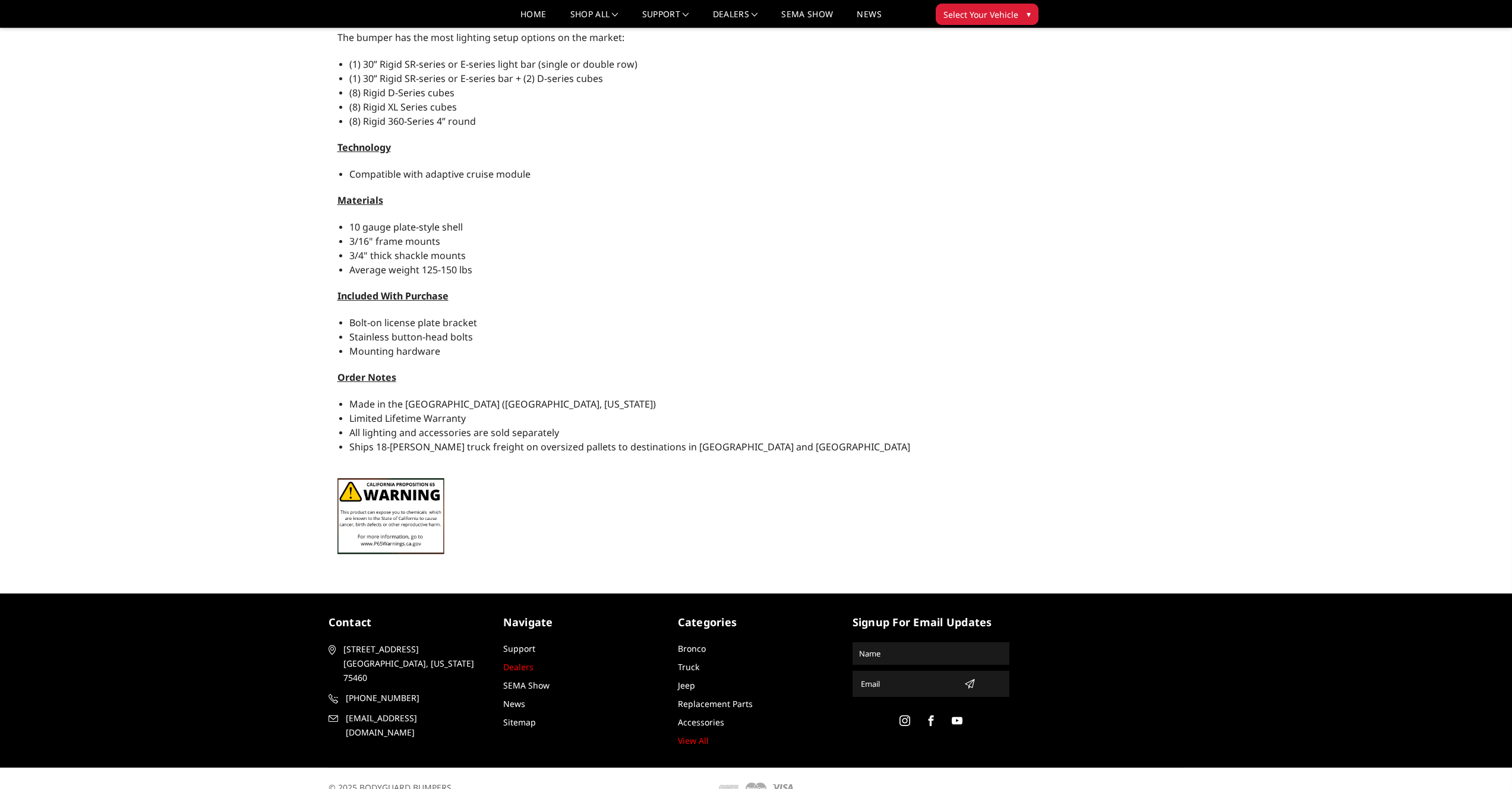
click at [513, 661] on link "Dealers" at bounding box center [518, 667] width 30 height 12
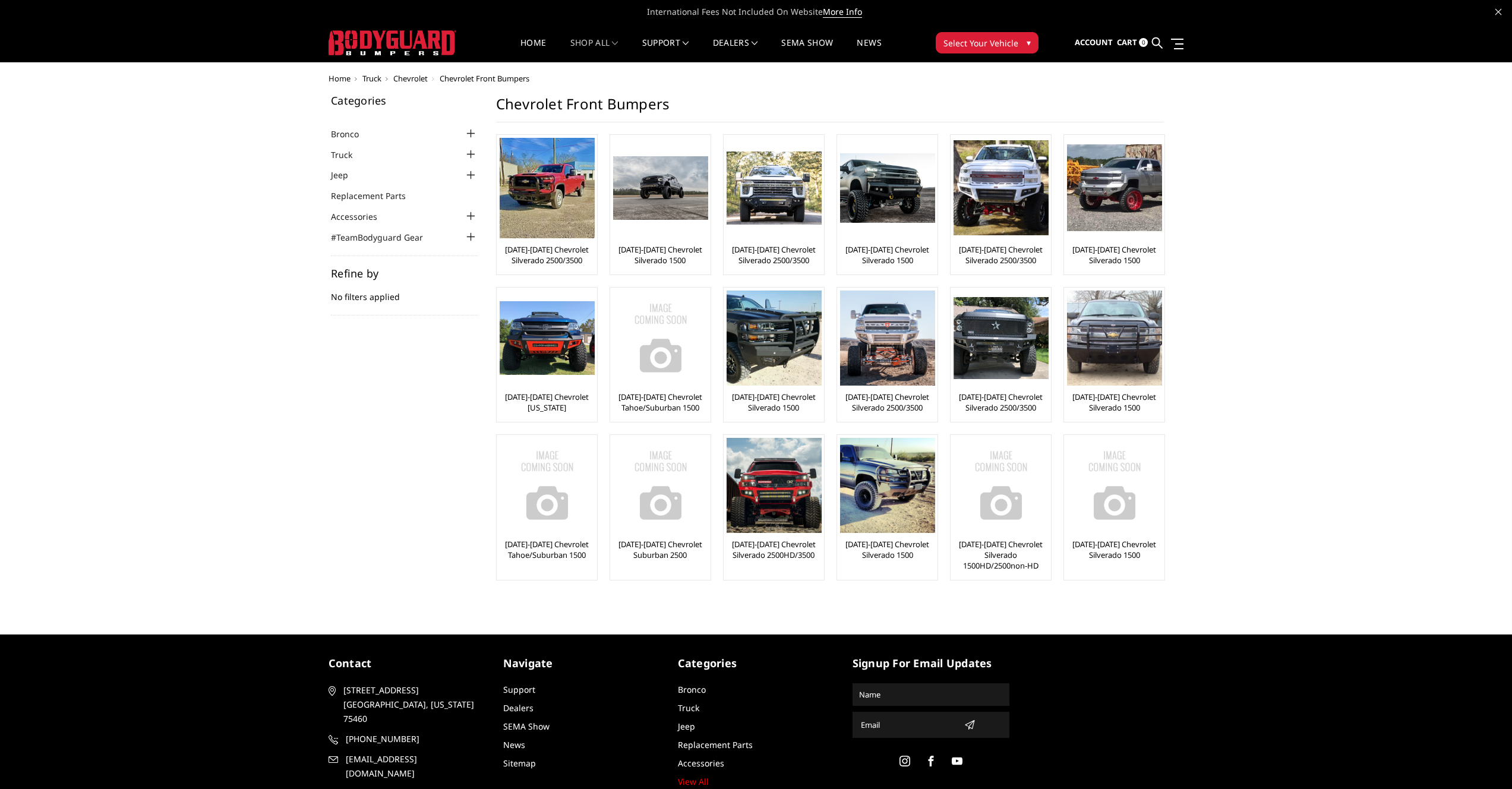
drag, startPoint x: 455, startPoint y: 155, endPoint x: 466, endPoint y: 140, distance: 18.6
